Goal: Task Accomplishment & Management: Manage account settings

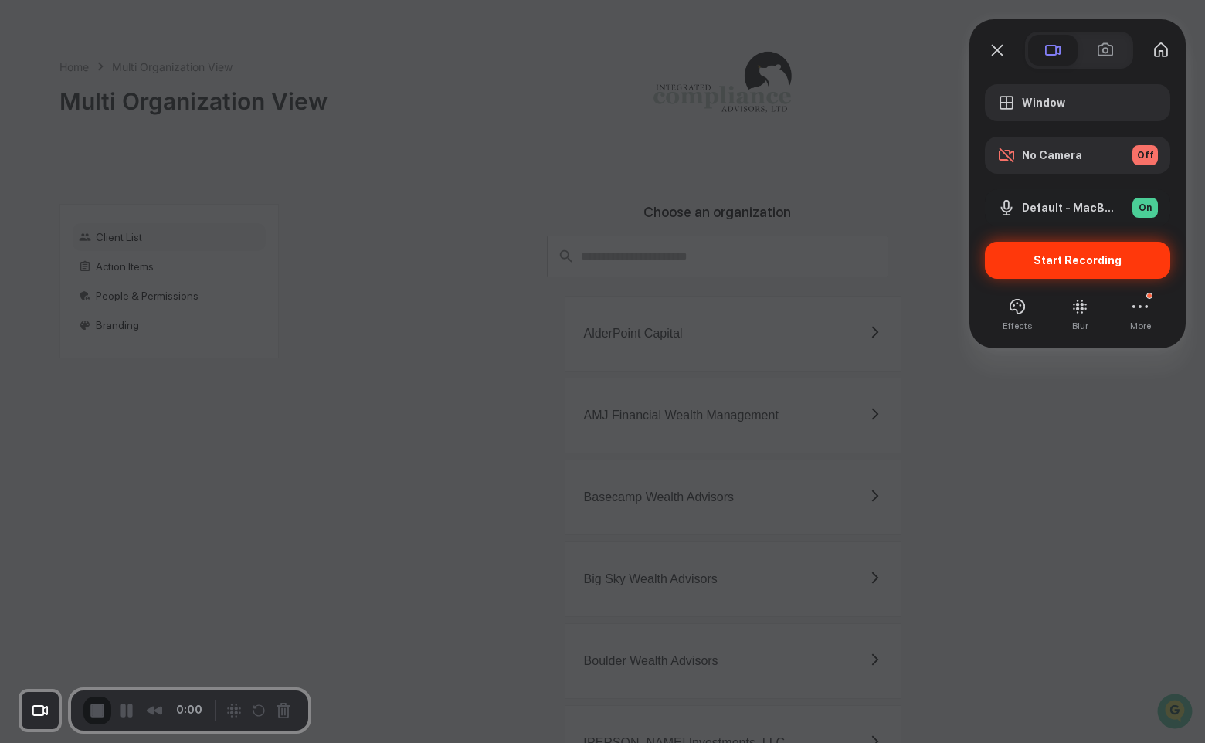
click at [1047, 256] on span "Start Recording" at bounding box center [1078, 260] width 88 height 12
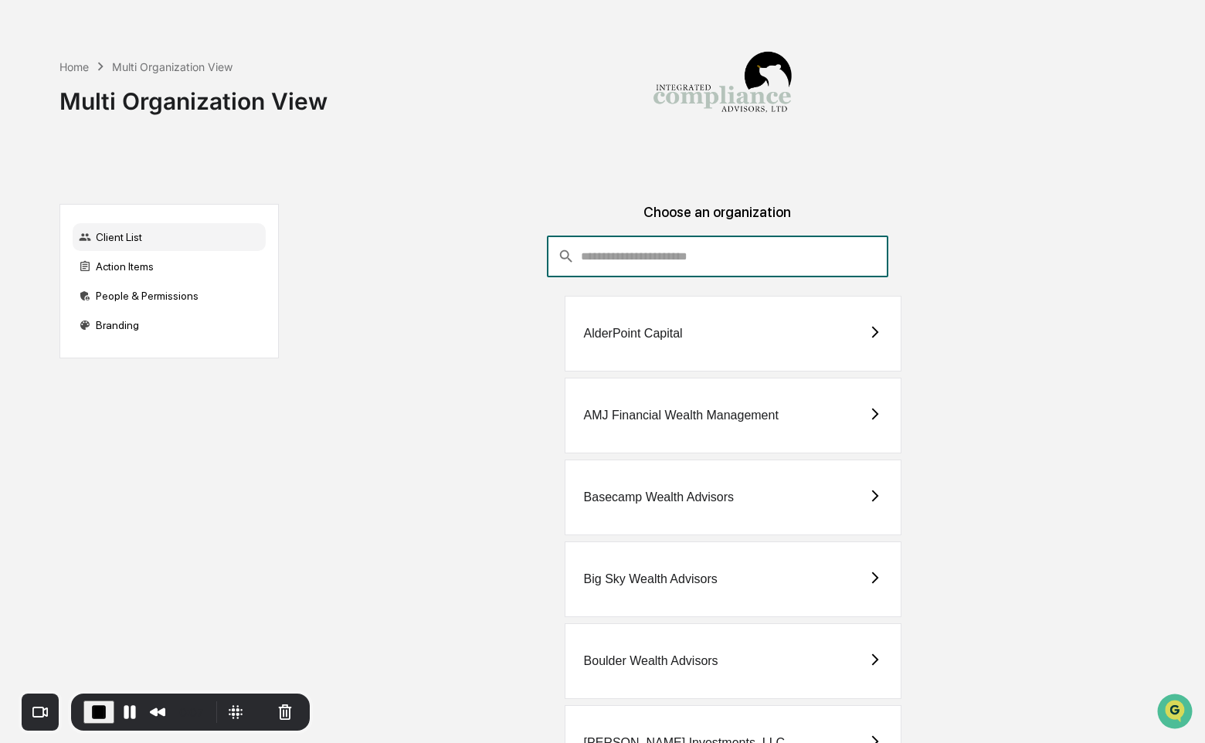
click at [715, 264] on input "consultant-dashboard__filter-organizations-search-bar" at bounding box center [734, 257] width 307 height 42
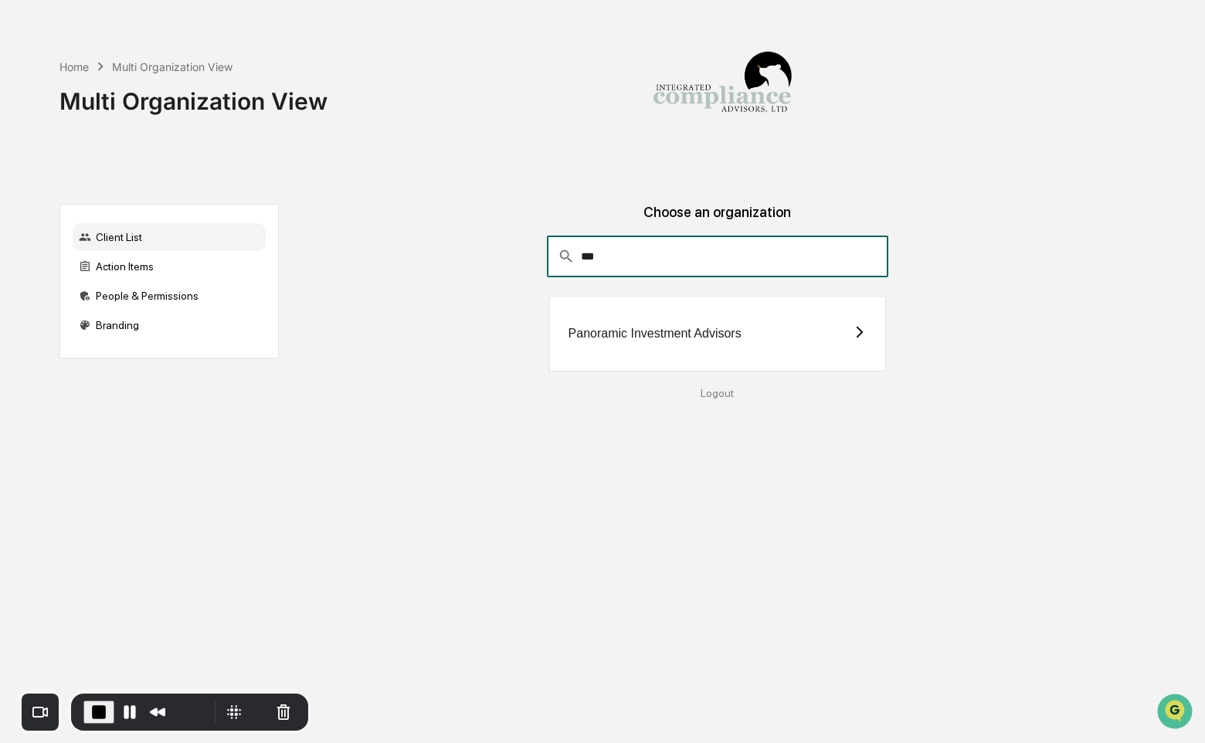
type input "***"
click at [600, 345] on div "Panoramic Investment Advisors" at bounding box center [717, 334] width 337 height 76
